Goal: Information Seeking & Learning: Learn about a topic

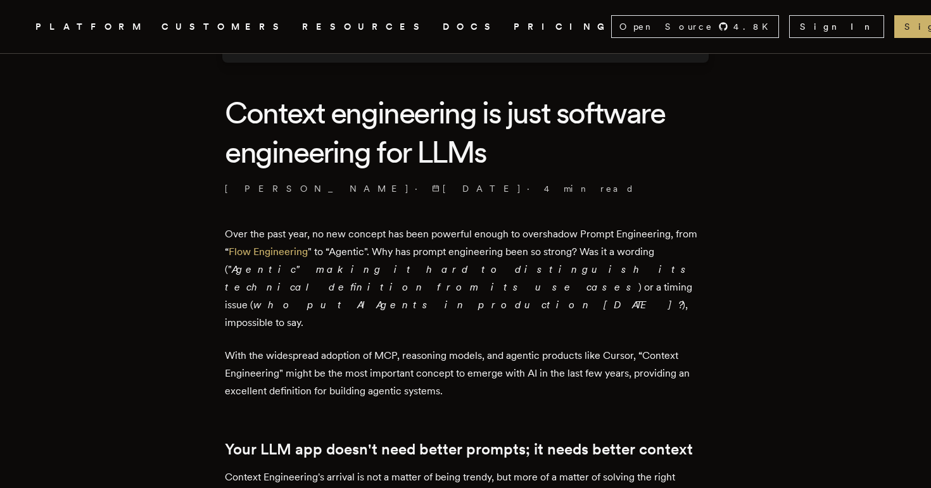
scroll to position [287, 0]
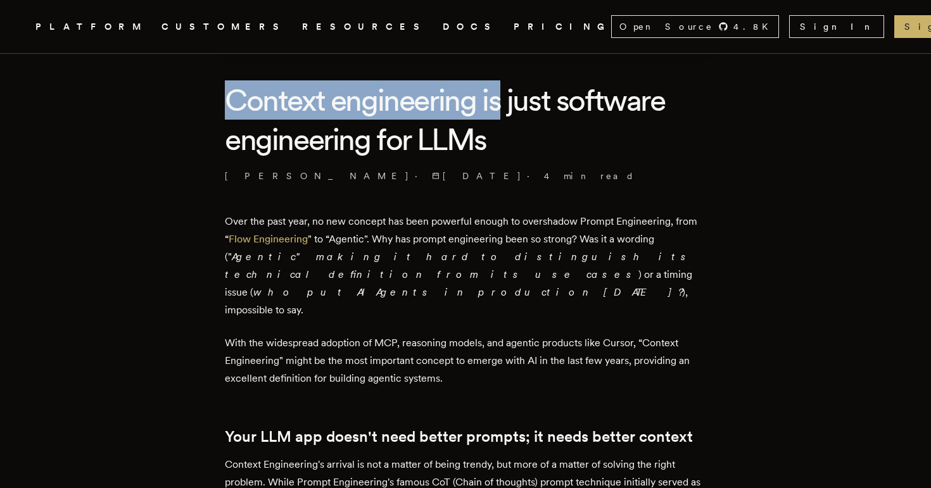
drag, startPoint x: 226, startPoint y: 97, endPoint x: 508, endPoint y: 120, distance: 283.3
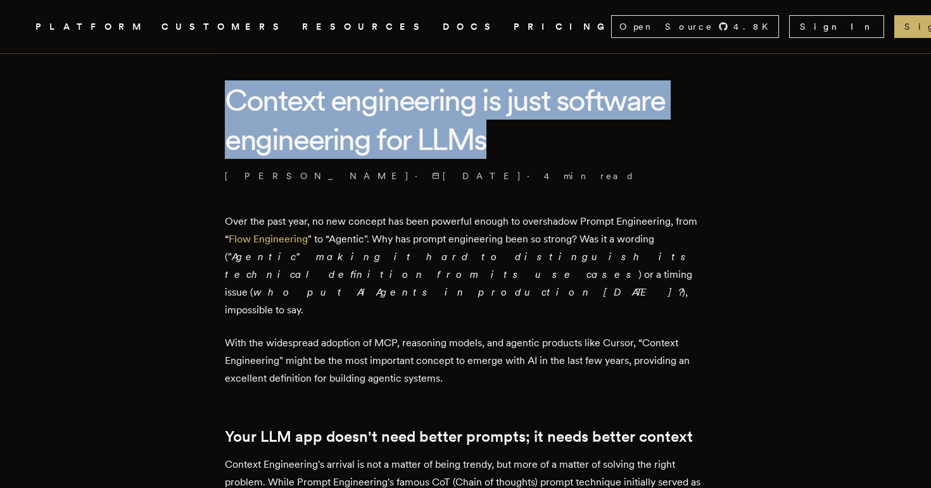
click at [508, 153] on h1 "Context engineering is just software engineering for LLMs" at bounding box center [465, 119] width 481 height 79
drag, startPoint x: 501, startPoint y: 137, endPoint x: 166, endPoint y: 95, distance: 338.1
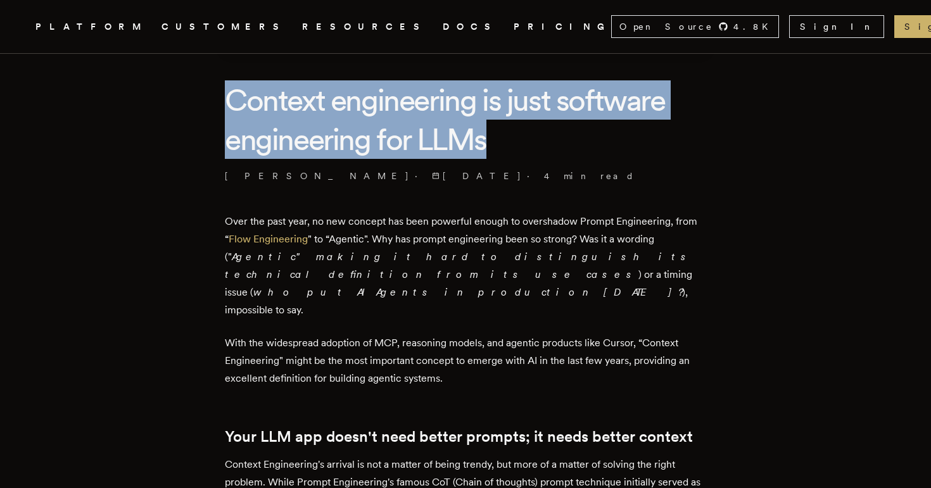
drag, startPoint x: 216, startPoint y: 93, endPoint x: 505, endPoint y: 125, distance: 290.4
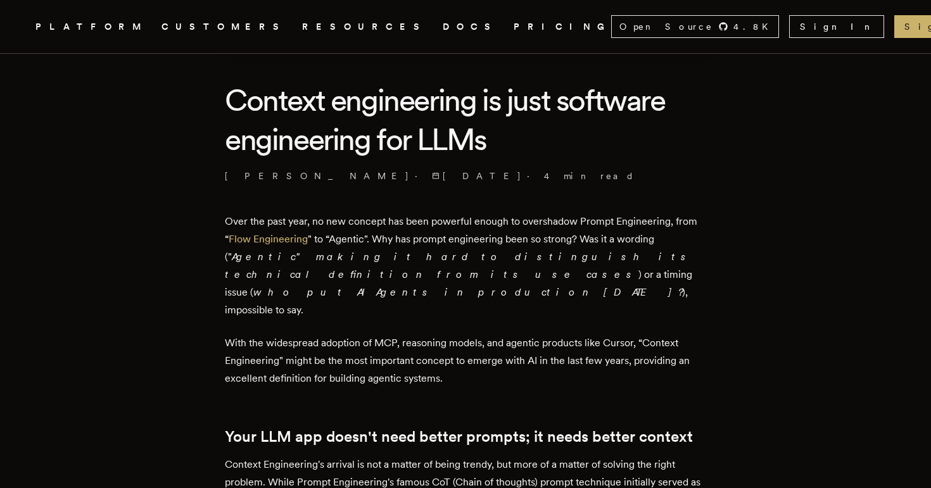
click at [505, 137] on h1 "Context engineering is just software engineering for LLMs" at bounding box center [465, 119] width 481 height 79
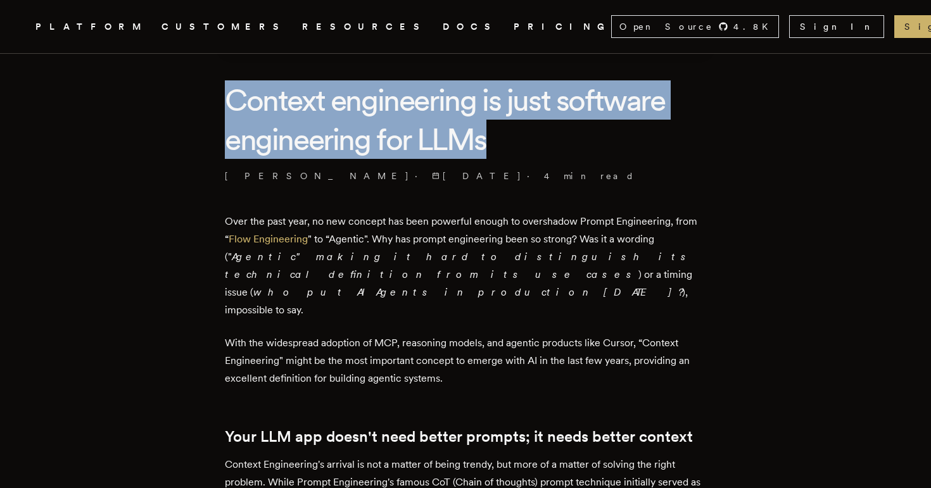
drag, startPoint x: 510, startPoint y: 150, endPoint x: 237, endPoint y: 99, distance: 277.0
click at [237, 99] on h1 "Context engineering is just software engineering for LLMs" at bounding box center [465, 119] width 481 height 79
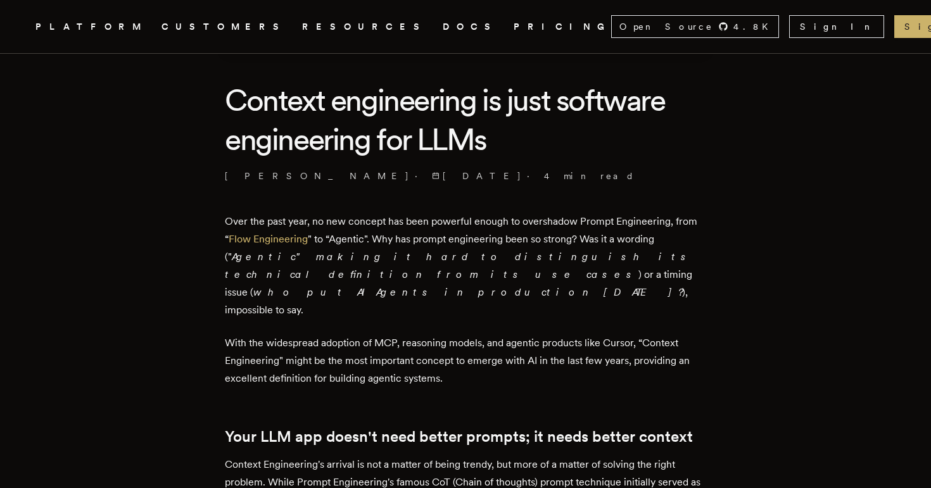
drag, startPoint x: 222, startPoint y: 100, endPoint x: 232, endPoint y: 104, distance: 11.1
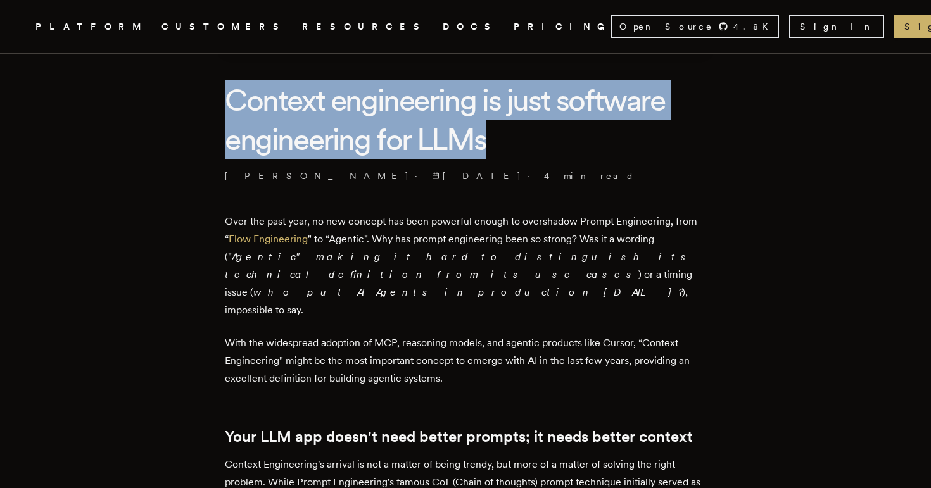
drag, startPoint x: 223, startPoint y: 98, endPoint x: 538, endPoint y: 164, distance: 322.1
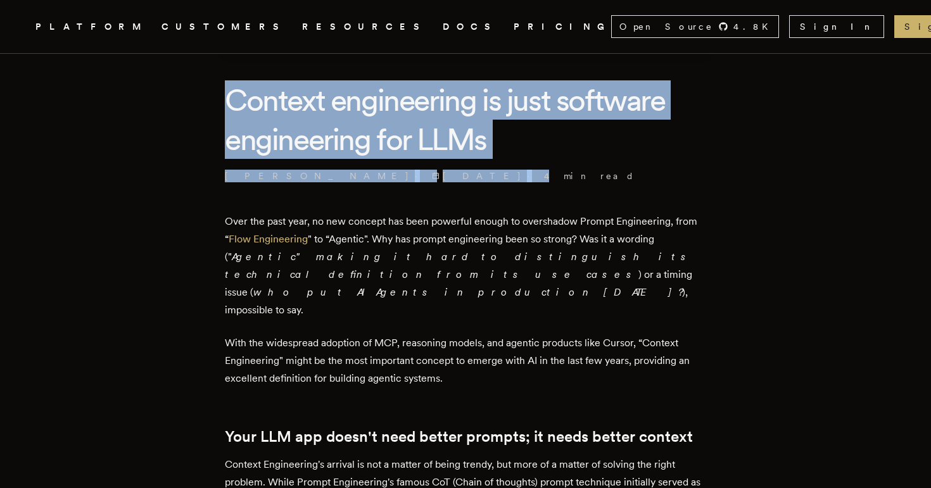
click at [512, 139] on h1 "Context engineering is just software engineering for LLMs" at bounding box center [465, 119] width 481 height 79
drag, startPoint x: 519, startPoint y: 179, endPoint x: 209, endPoint y: 97, distance: 320.3
drag, startPoint x: 209, startPoint y: 94, endPoint x: 467, endPoint y: 173, distance: 269.6
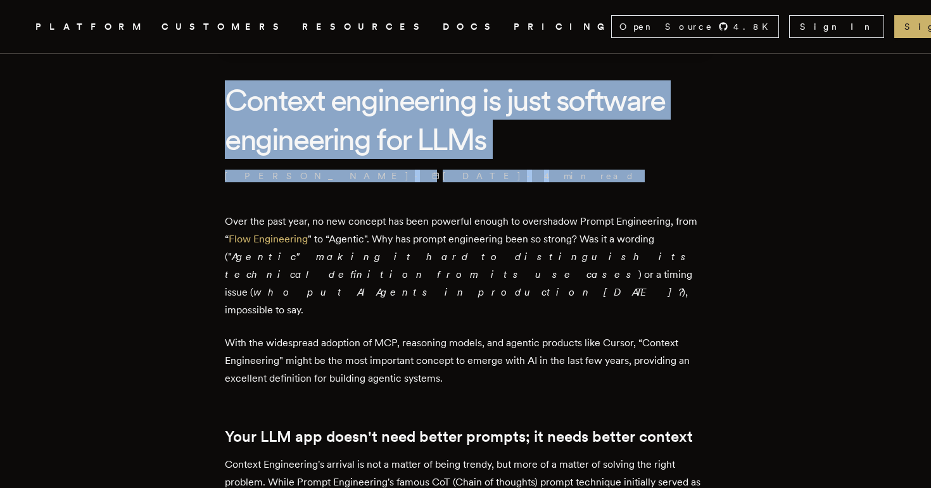
click at [450, 173] on p "[PERSON_NAME] · [DATE] · 4 min read" at bounding box center [465, 176] width 481 height 13
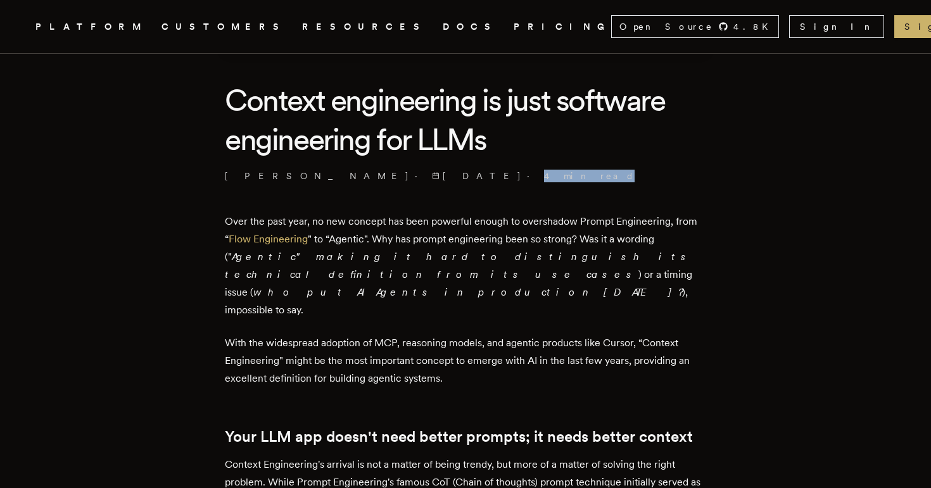
drag, startPoint x: 444, startPoint y: 173, endPoint x: 396, endPoint y: 173, distance: 48.7
click at [396, 173] on p "[PERSON_NAME] · [DATE] · 4 min read" at bounding box center [465, 176] width 481 height 13
click at [443, 171] on p "[PERSON_NAME] · [DATE] · 4 min read" at bounding box center [465, 176] width 481 height 13
drag, startPoint x: 443, startPoint y: 171, endPoint x: 397, endPoint y: 172, distance: 45.6
click at [397, 172] on p "[PERSON_NAME] · [DATE] · 4 min read" at bounding box center [465, 176] width 481 height 13
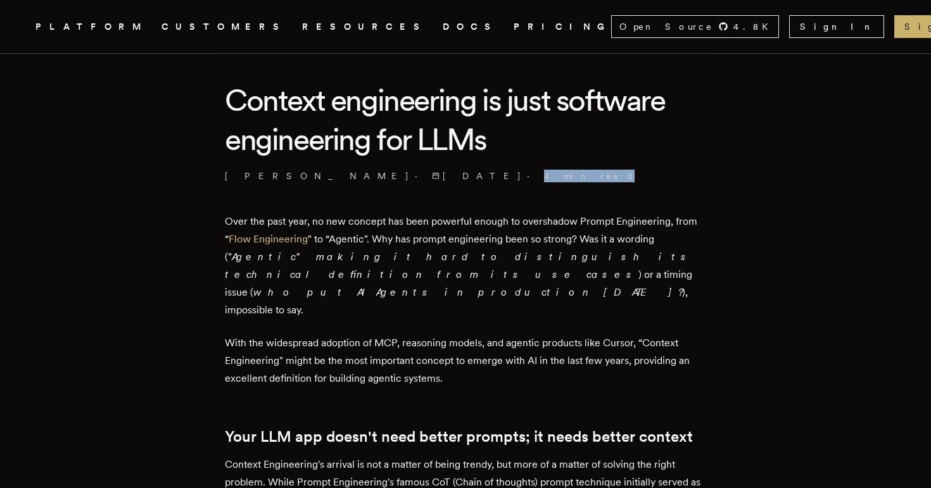
click at [444, 170] on p "[PERSON_NAME] · [DATE] · 4 min read" at bounding box center [465, 176] width 481 height 13
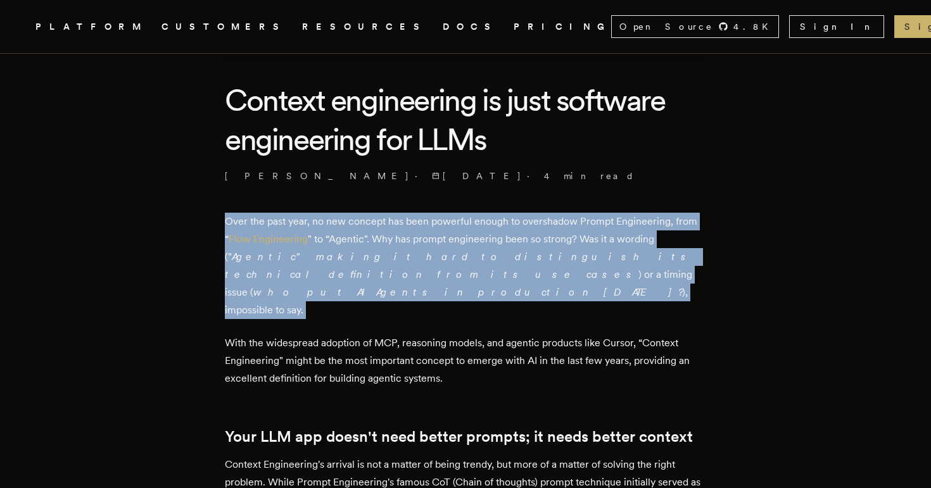
drag, startPoint x: 444, startPoint y: 170, endPoint x: 569, endPoint y: 285, distance: 169.8
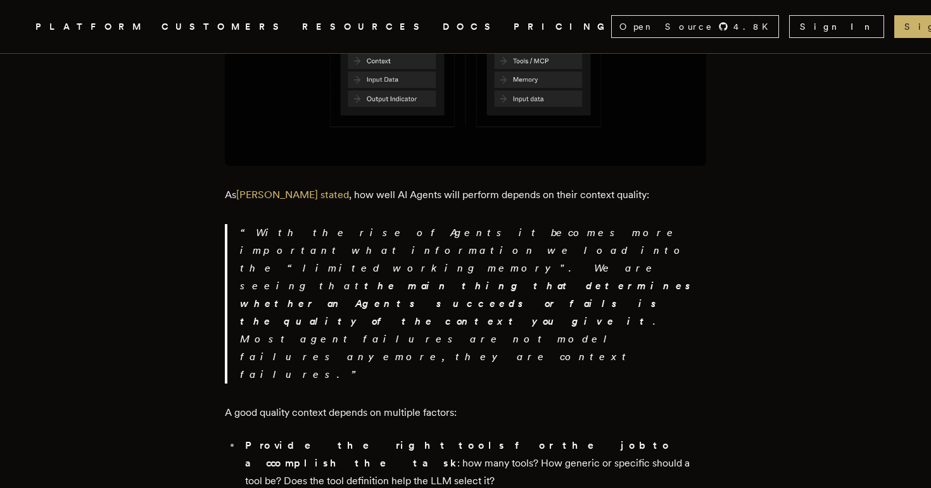
scroll to position [962, 0]
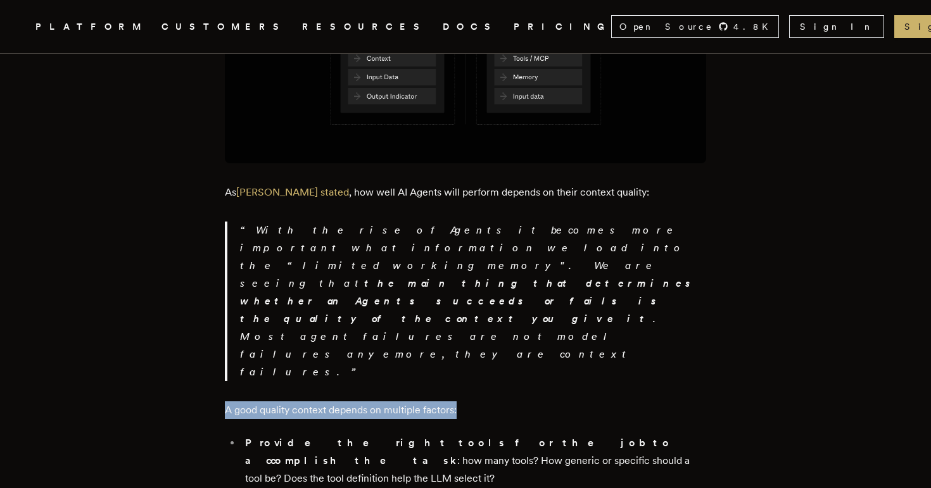
drag, startPoint x: 229, startPoint y: 280, endPoint x: 498, endPoint y: 289, distance: 269.2
click at [498, 289] on main "Context engineering is just software engineering for LLMs [PERSON_NAME] · [DATE…" at bounding box center [465, 422] width 506 height 2662
click at [467, 401] on p "A good quality context depends on multiple factors:" at bounding box center [465, 410] width 481 height 18
drag, startPoint x: 467, startPoint y: 277, endPoint x: 232, endPoint y: 282, distance: 234.9
click at [232, 401] on p "A good quality context depends on multiple factors:" at bounding box center [465, 410] width 481 height 18
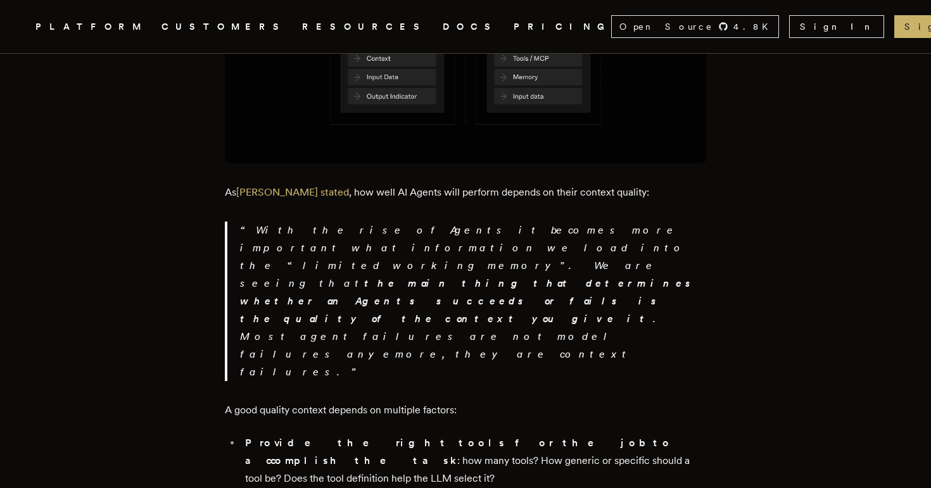
click at [218, 281] on main "Context engineering is just software engineering for LLMs [PERSON_NAME] · [DATE…" at bounding box center [465, 422] width 506 height 2662
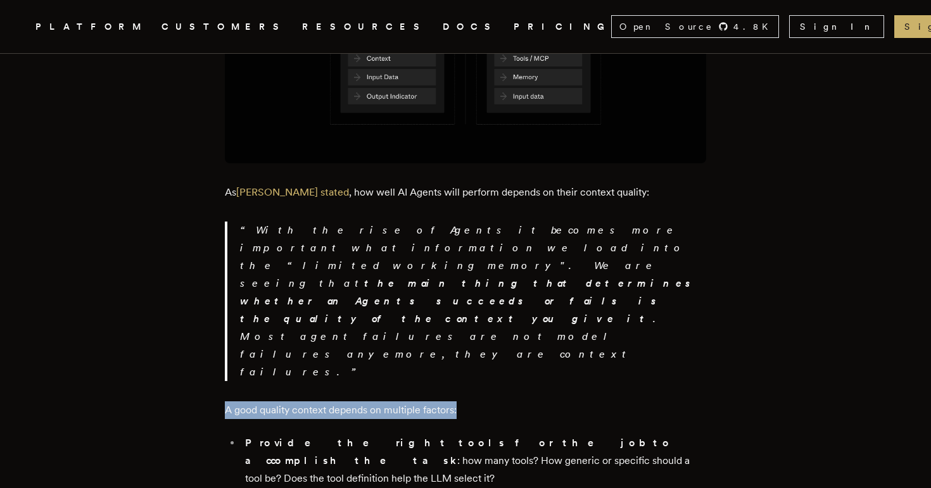
drag, startPoint x: 469, startPoint y: 282, endPoint x: 211, endPoint y: 289, distance: 258.4
click at [211, 289] on article "Context engineering is just software engineering for LLMs [PERSON_NAME] · [DATE…" at bounding box center [465, 422] width 829 height 2662
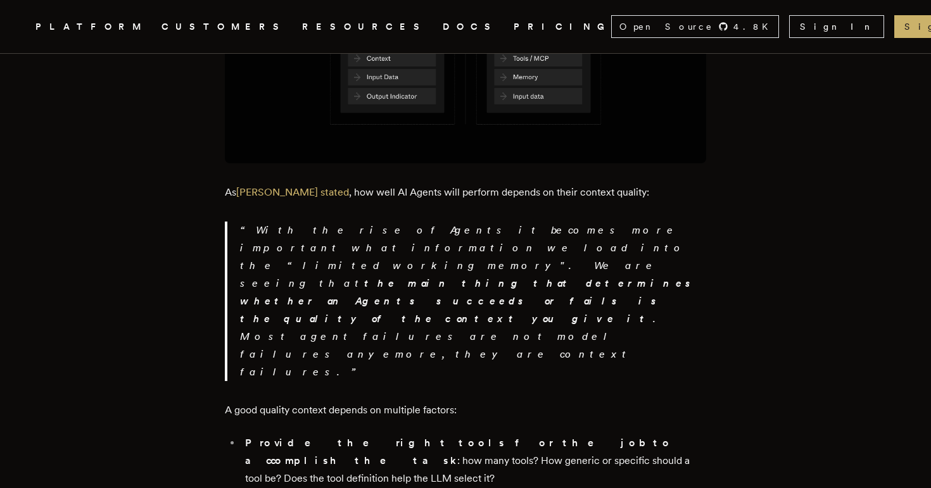
click at [206, 278] on article "Context engineering is just software engineering for LLMs [PERSON_NAME] · [DATE…" at bounding box center [465, 422] width 829 height 2662
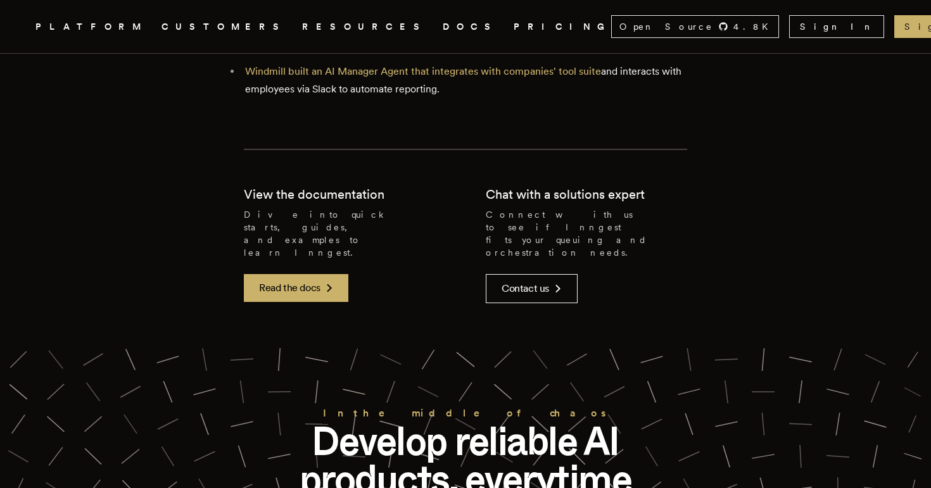
scroll to position [2367, 0]
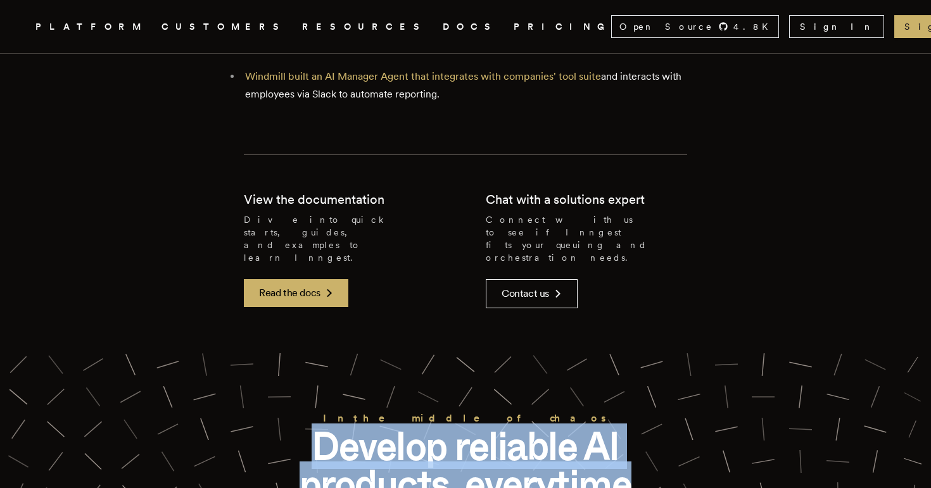
drag, startPoint x: 304, startPoint y: 149, endPoint x: 643, endPoint y: 186, distance: 340.7
click at [643, 427] on p "Develop reliable AI products, everytime" at bounding box center [465, 465] width 405 height 76
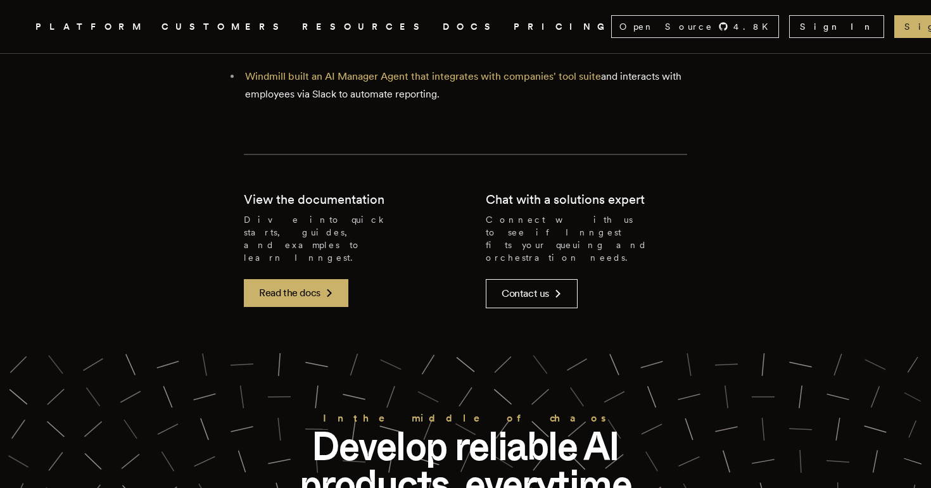
click at [641, 427] on p "Develop reliable AI products, everytime" at bounding box center [465, 465] width 405 height 76
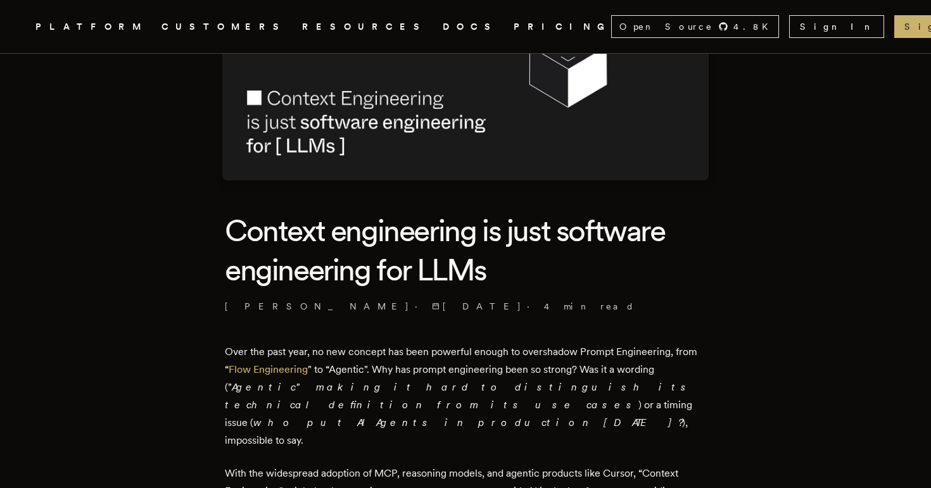
scroll to position [0, 0]
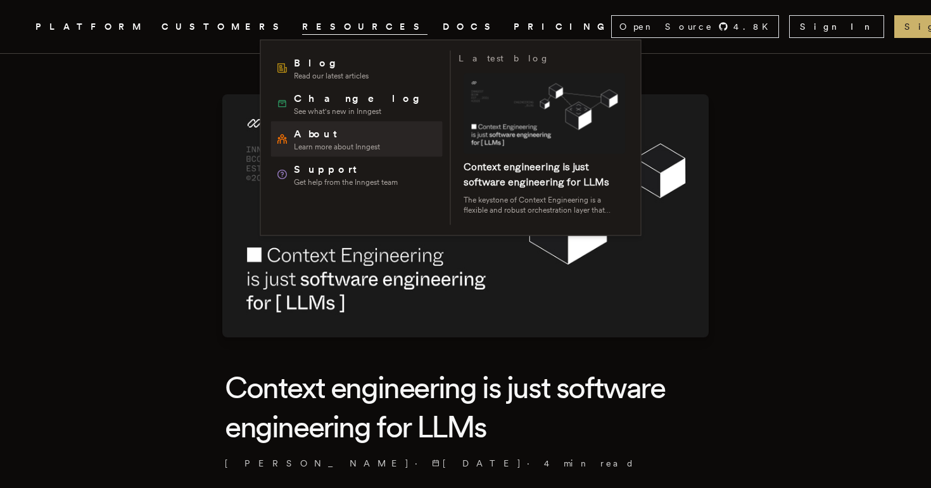
click at [318, 134] on span "About" at bounding box center [337, 134] width 86 height 15
